Goal: Navigation & Orientation: Find specific page/section

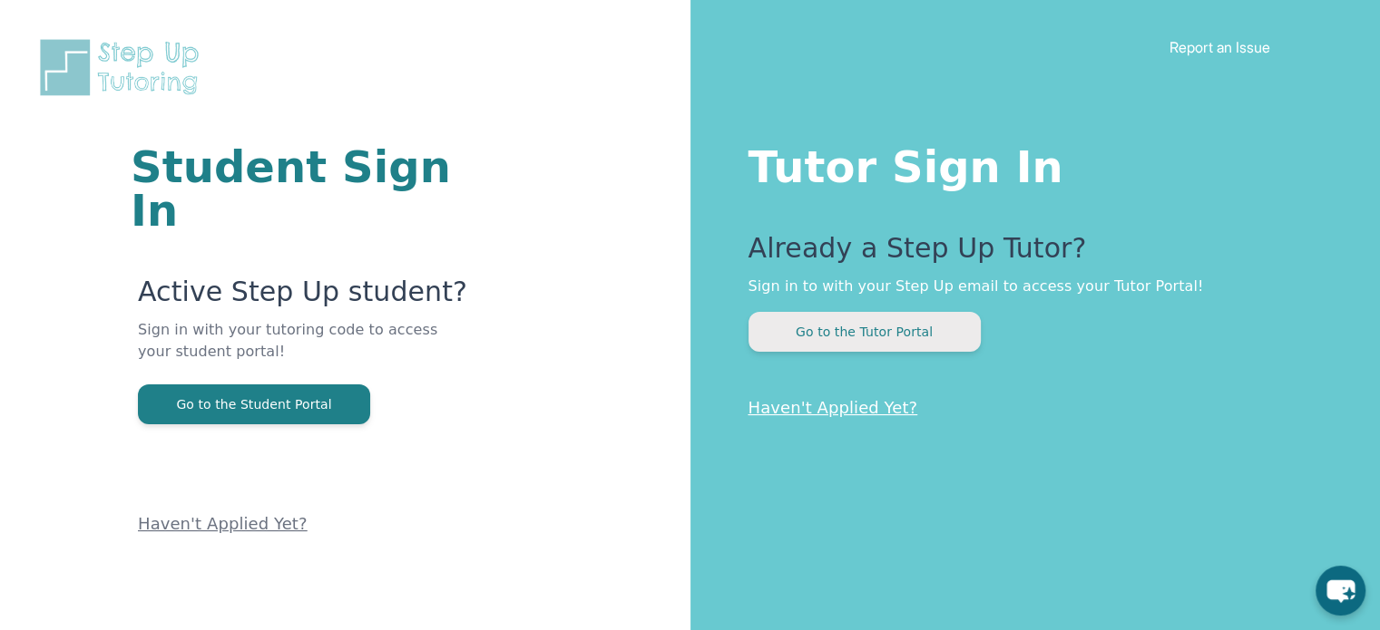
click at [925, 321] on button "Go to the Tutor Portal" at bounding box center [864, 332] width 232 height 40
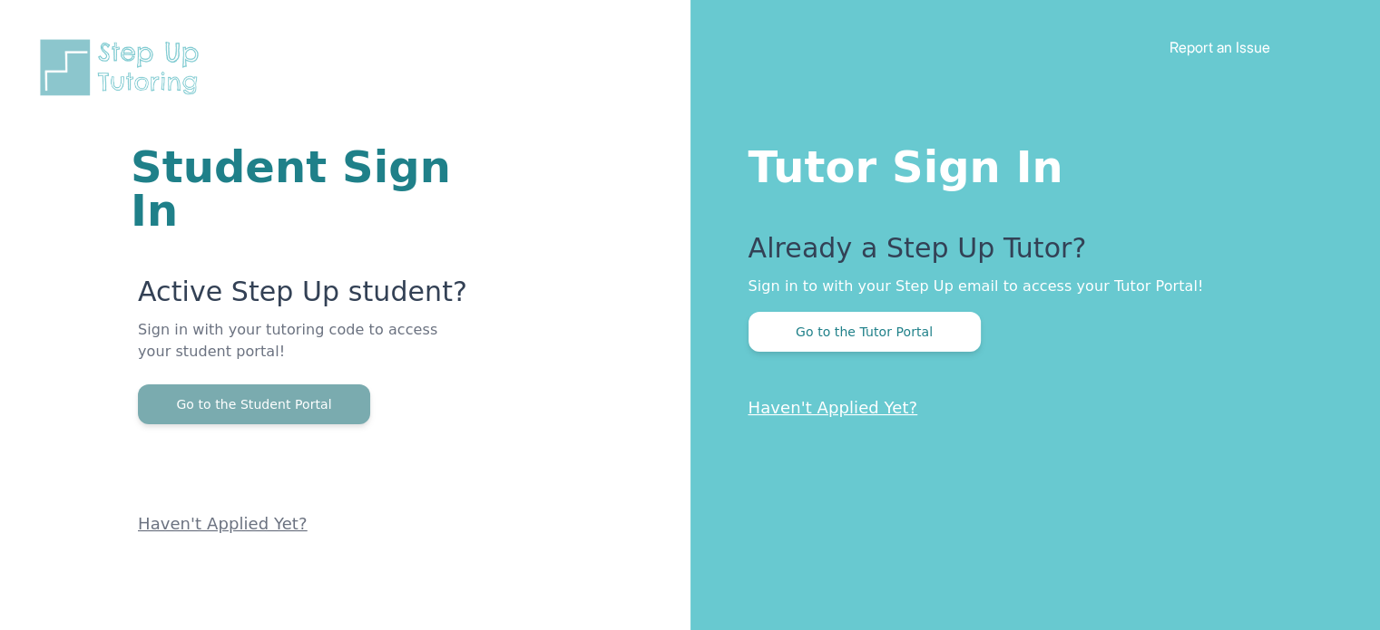
click at [210, 385] on button "Go to the Student Portal" at bounding box center [254, 405] width 232 height 40
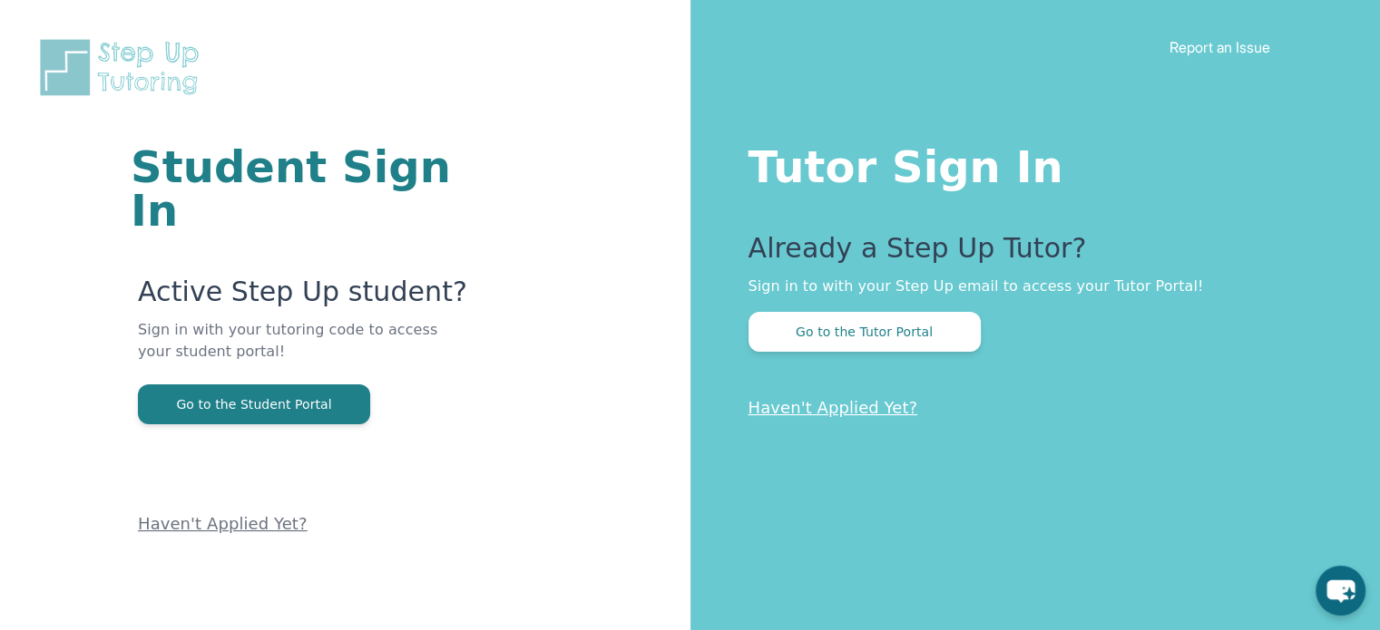
click at [323, 336] on p "Sign in with your tutoring code to access your student portal!" at bounding box center [305, 351] width 335 height 65
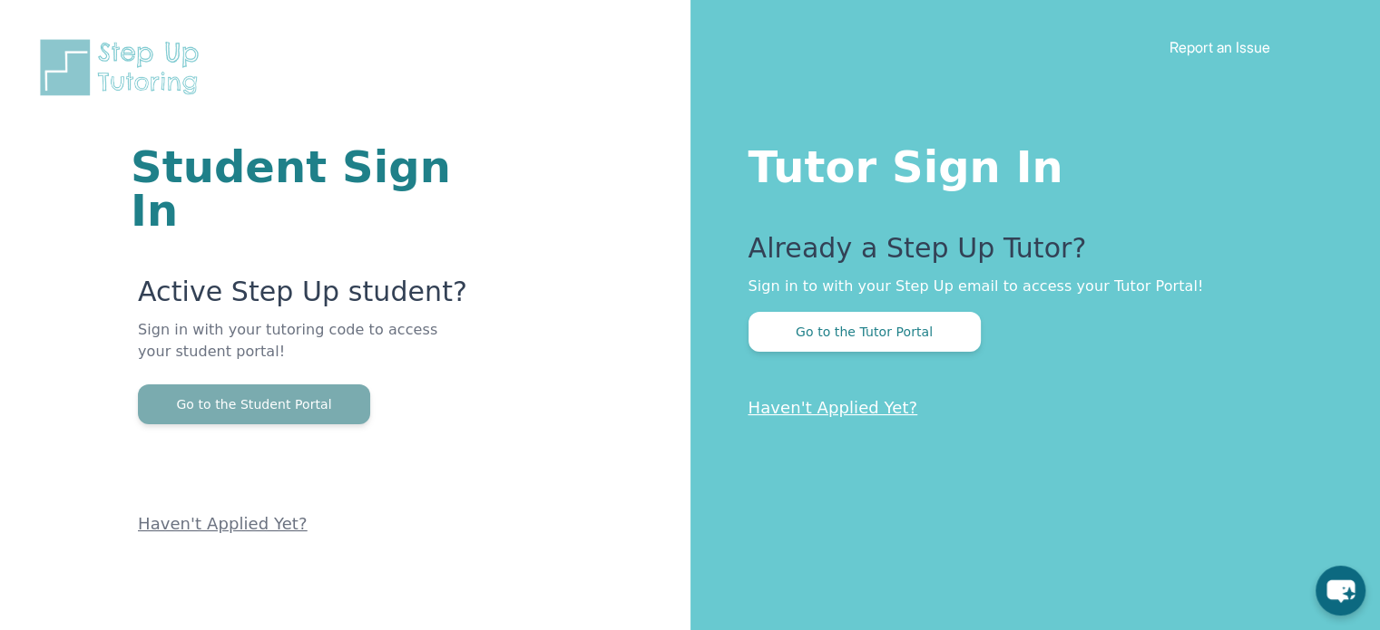
click at [318, 385] on button "Go to the Student Portal" at bounding box center [254, 405] width 232 height 40
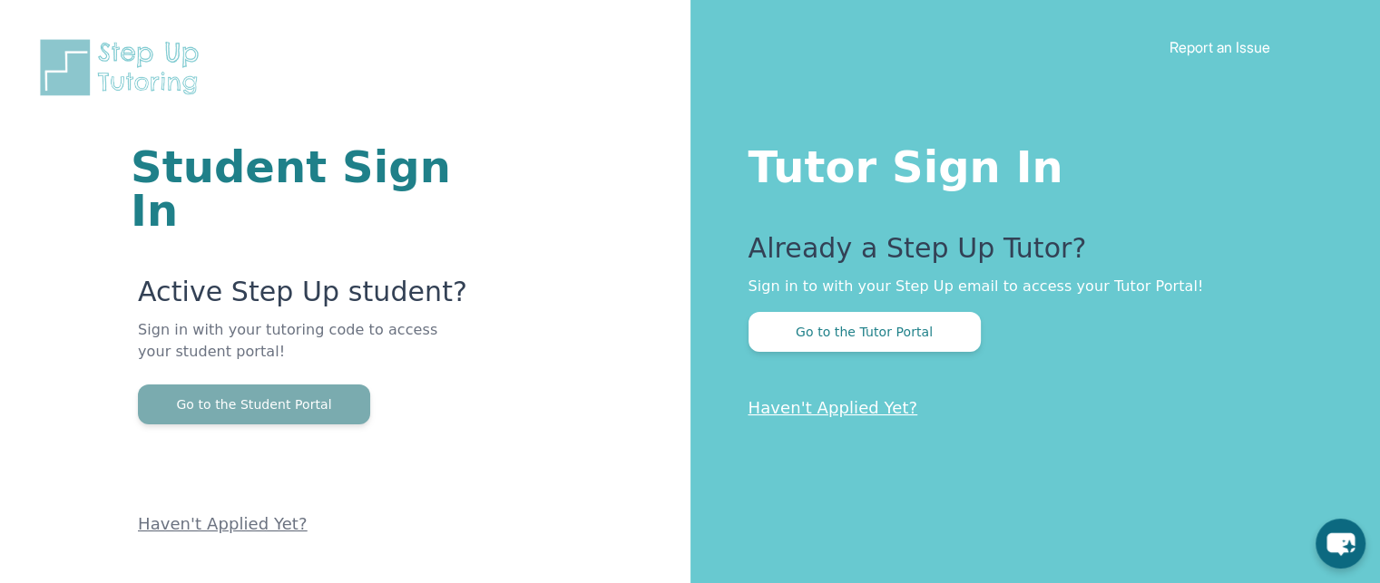
click at [212, 385] on button "Go to the Student Portal" at bounding box center [254, 405] width 232 height 40
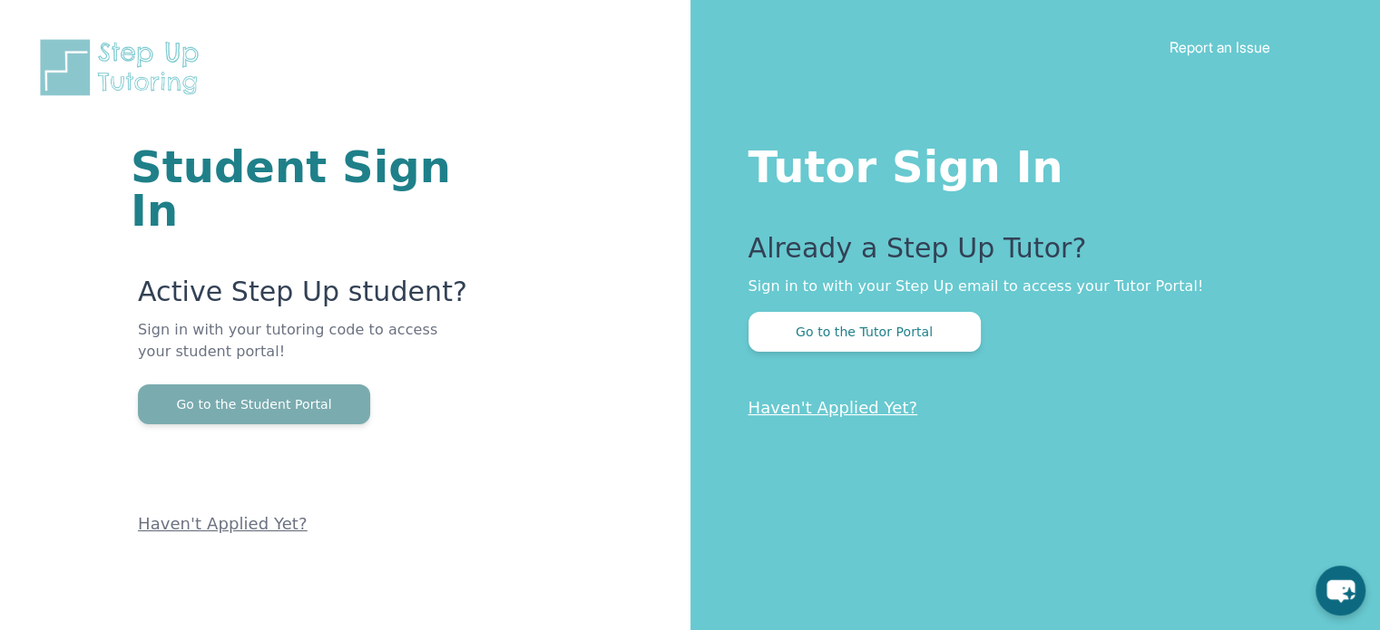
click at [297, 385] on button "Go to the Student Portal" at bounding box center [254, 405] width 232 height 40
